Goal: Feedback & Contribution: Submit feedback/report problem

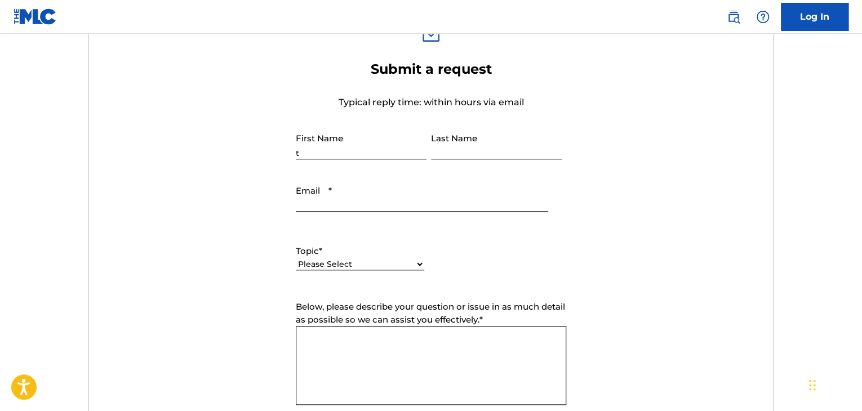
type input "t"
type input "[PERSON_NAME]"
type input "Tanishq"
type input "Vinod"
type input "[PERSON_NAME]"
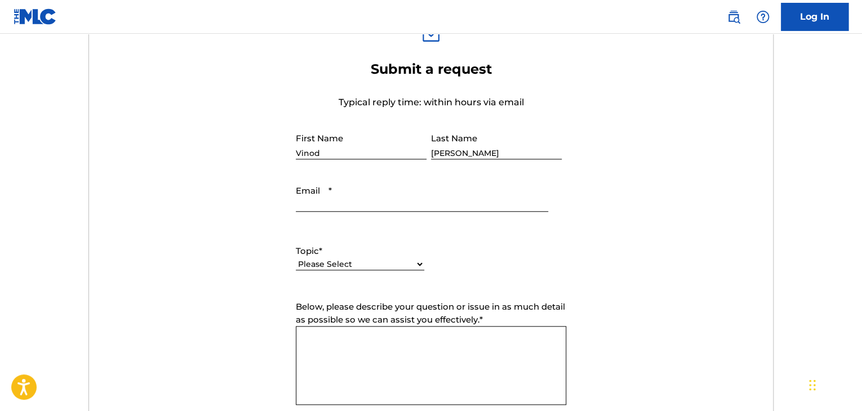
type input "Vinod"
click at [353, 206] on input "Email *" at bounding box center [422, 196] width 252 height 32
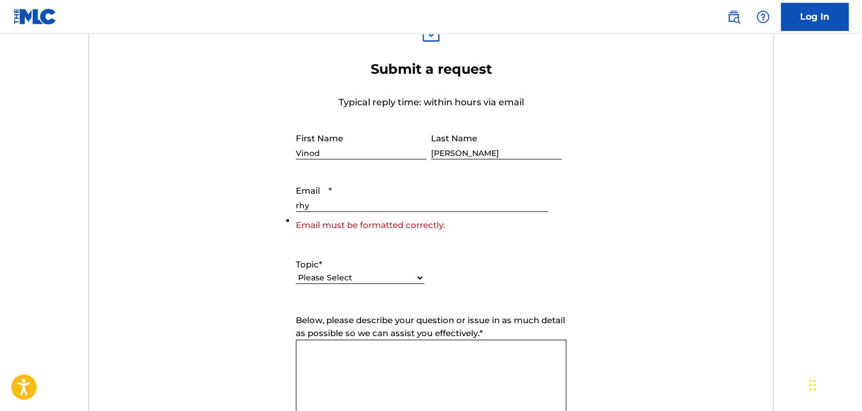
type input "[EMAIL_ADDRESS][DOMAIN_NAME]"
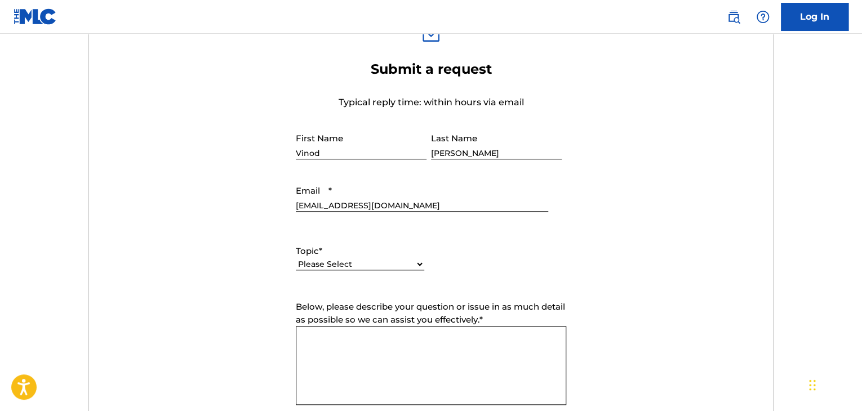
click at [375, 266] on select "Please Select I need help with my account I need help with managing my catalog …" at bounding box center [360, 265] width 128 height 12
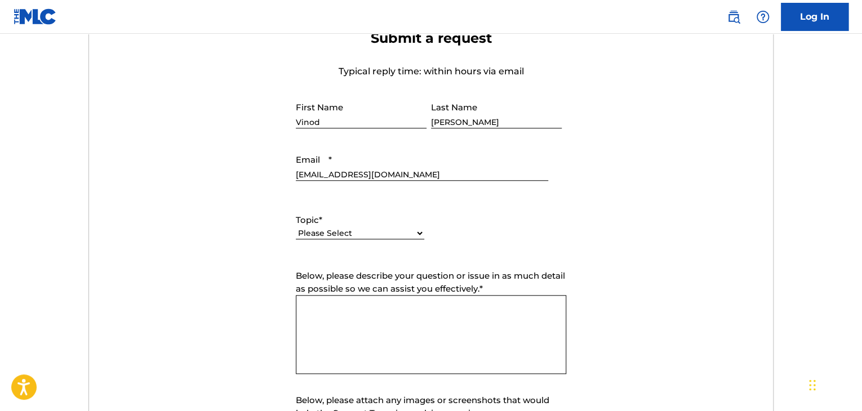
scroll to position [426, 0]
drag, startPoint x: 396, startPoint y: 241, endPoint x: 401, endPoint y: 239, distance: 6.1
click at [401, 239] on div "Topic * Please Select I need help with my account I need help with managing my …" at bounding box center [360, 226] width 128 height 51
click at [401, 239] on li "Please complete this required field." at bounding box center [360, 240] width 128 height 27
click at [417, 225] on div "Topic * Please Select I need help with my account I need help with managing my …" at bounding box center [360, 226] width 128 height 51
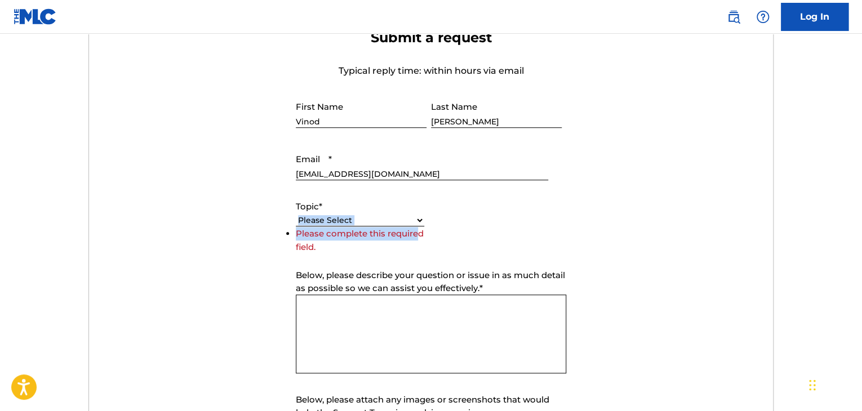
click at [417, 225] on select "Please Select I need help with my account I need help with managing my catalog …" at bounding box center [360, 221] width 128 height 12
select select "I need help with my account"
click at [296, 227] on select "Please Select I need help with my account I need help with managing my catalog …" at bounding box center [360, 221] width 128 height 12
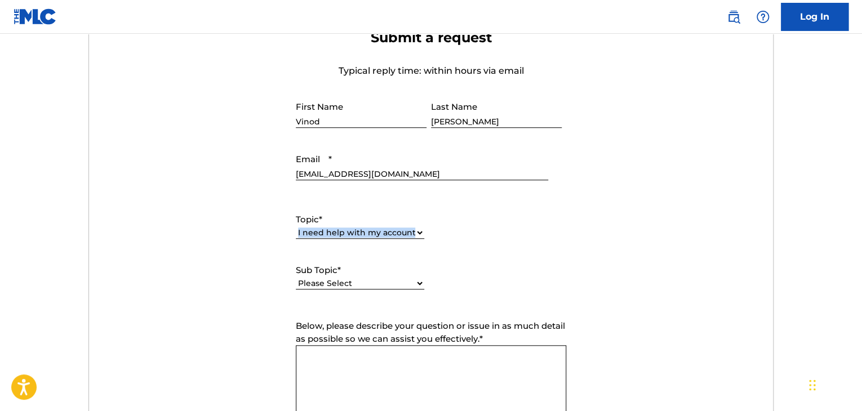
click at [415, 282] on select "Please Select I need help with my user account I can't log in to my user accoun…" at bounding box center [360, 284] width 128 height 12
select select "I was not verified as a user"
click at [296, 278] on select "Please Select I need help with my user account I can't log in to my user accoun…" at bounding box center [360, 284] width 128 height 12
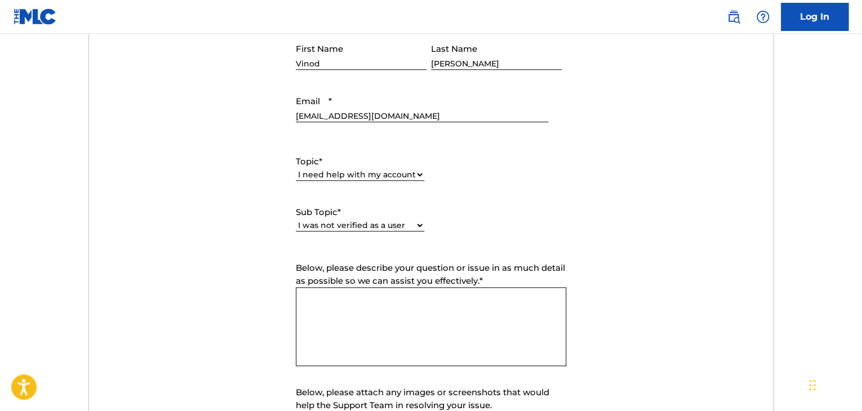
click at [444, 321] on textarea "Below, please describe your question or issue in as much detail as possible so …" at bounding box center [431, 326] width 270 height 79
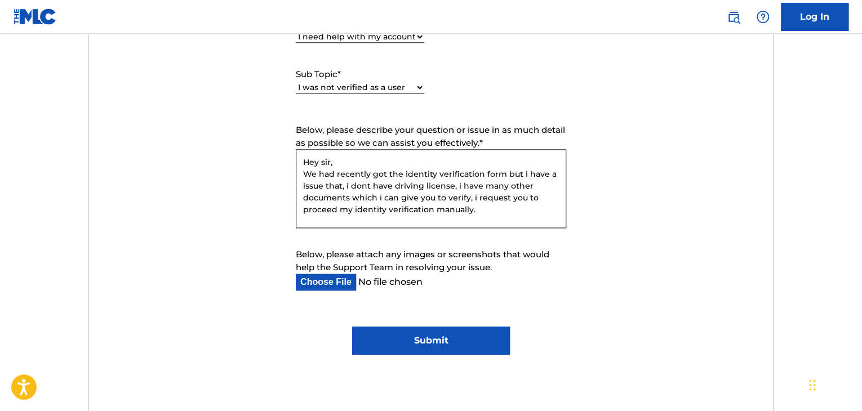
scroll to position [624, 0]
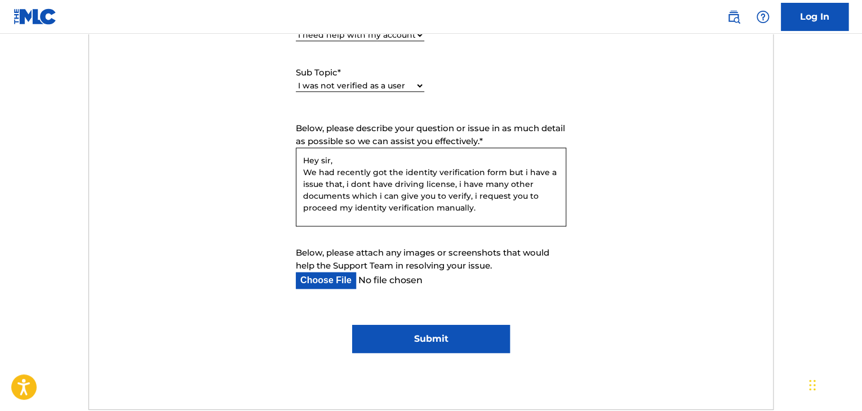
type textarea "Hey sir, We had recently got the identity verification form but i have a issue …"
click at [480, 343] on input "Submit" at bounding box center [430, 339] width 157 height 28
click at [473, 341] on input "Submit" at bounding box center [430, 339] width 157 height 28
